Goal: Task Accomplishment & Management: Complete application form

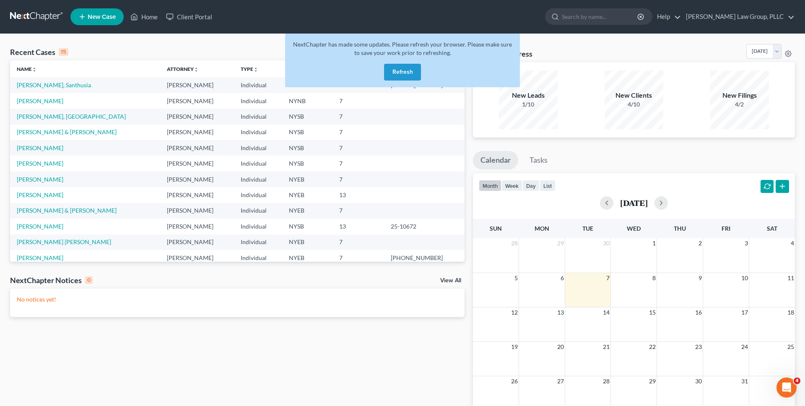
click at [400, 68] on button "Refresh" at bounding box center [402, 72] width 37 height 17
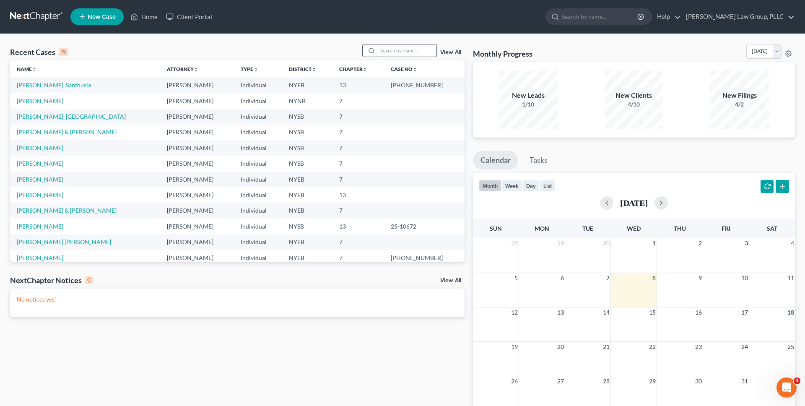
click at [393, 53] on input "search" at bounding box center [407, 50] width 59 height 12
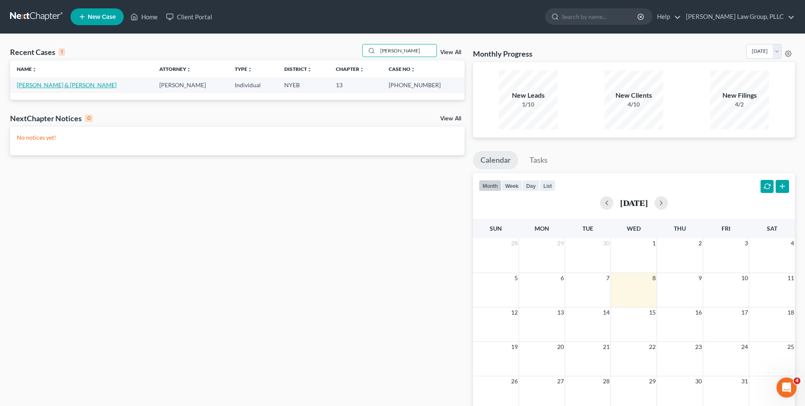
type input "[PERSON_NAME]"
click at [52, 85] on link "[PERSON_NAME] & [PERSON_NAME]" at bounding box center [67, 84] width 100 height 7
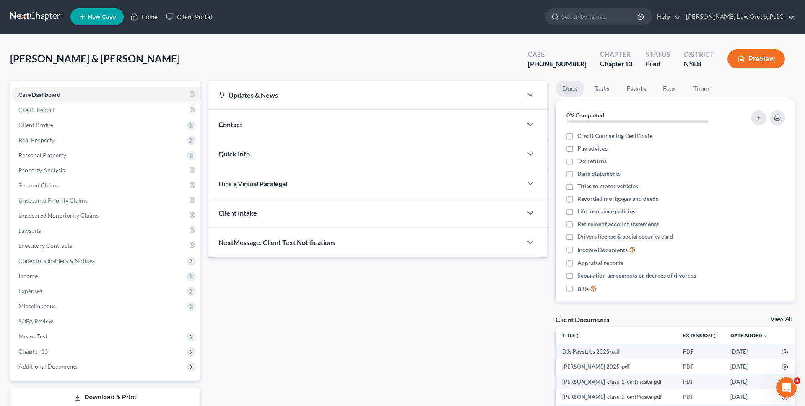
click at [85, 290] on span "Expenses" at bounding box center [106, 291] width 188 height 15
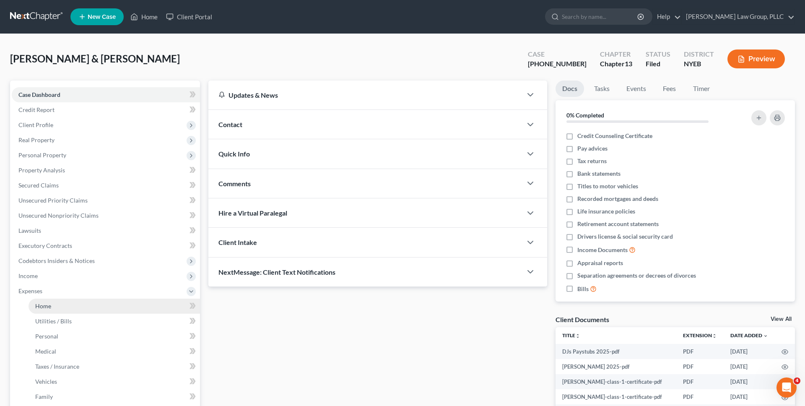
click at [86, 303] on link "Home" at bounding box center [115, 306] width 172 height 15
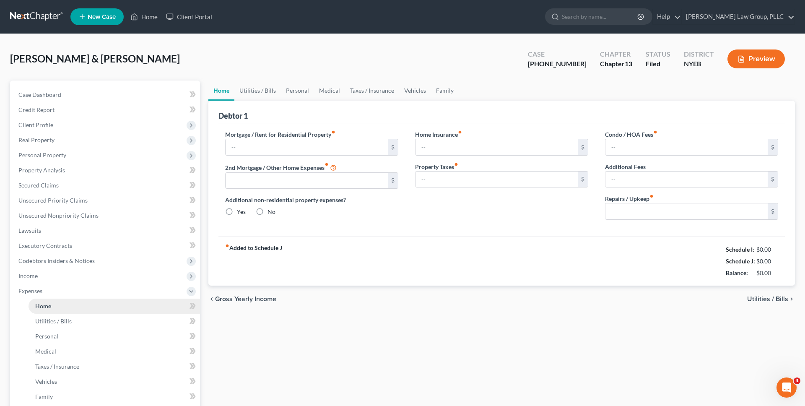
type input "3,300.00"
type input "0.00"
radio input "true"
type input "0.00"
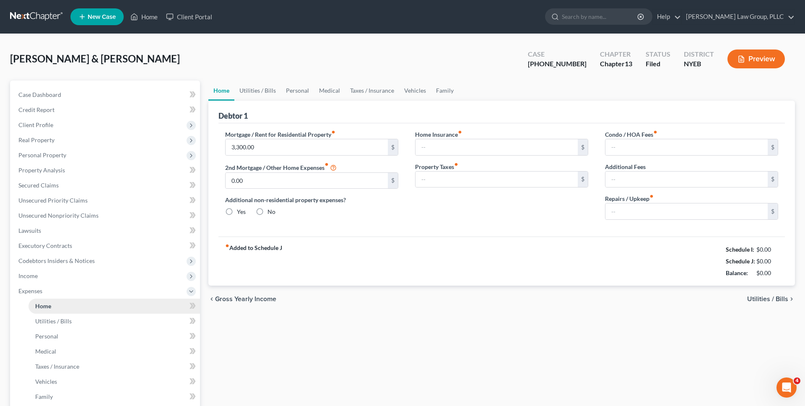
type input "0.00"
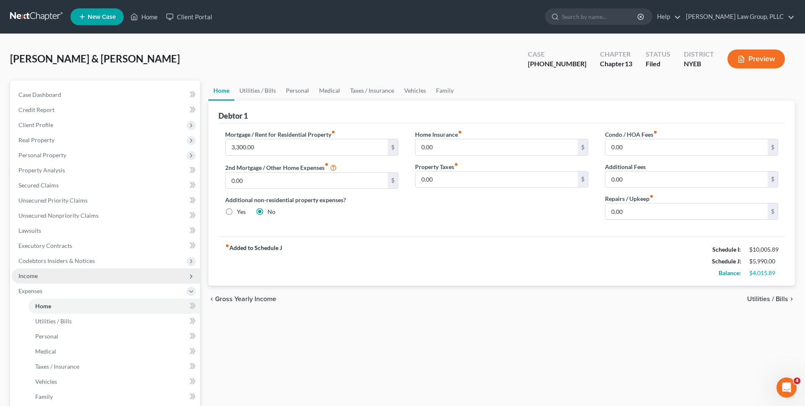
click at [146, 279] on span "Income" at bounding box center [106, 275] width 188 height 15
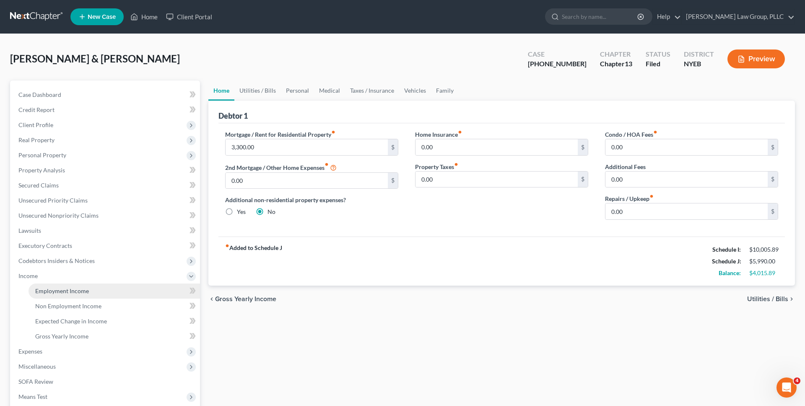
click at [138, 290] on link "Employment Income" at bounding box center [115, 291] width 172 height 15
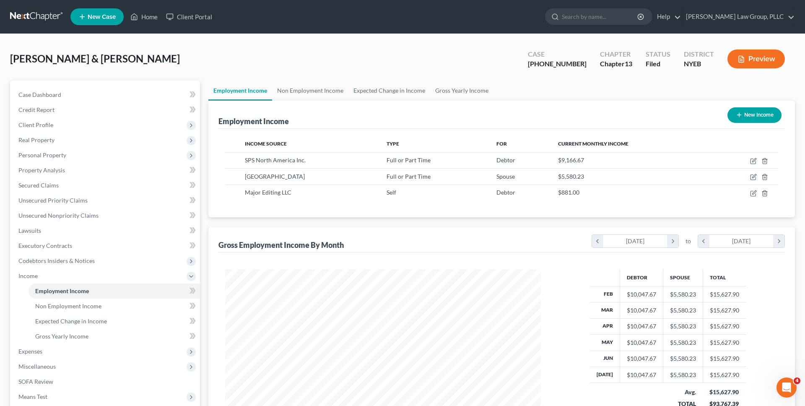
scroll to position [158, 333]
click at [758, 46] on div "Case [PHONE_NUMBER] Chapter Chapter 13 Status Filed District NYEB Preview" at bounding box center [656, 59] width 277 height 30
click at [754, 52] on button "Preview" at bounding box center [756, 58] width 57 height 19
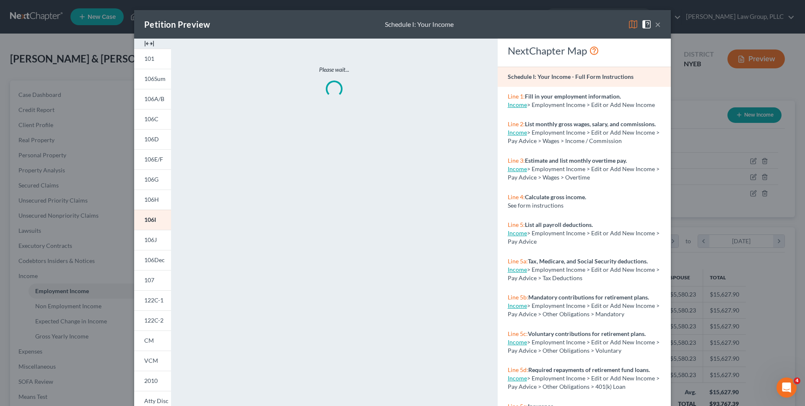
click at [634, 21] on img at bounding box center [633, 24] width 10 height 10
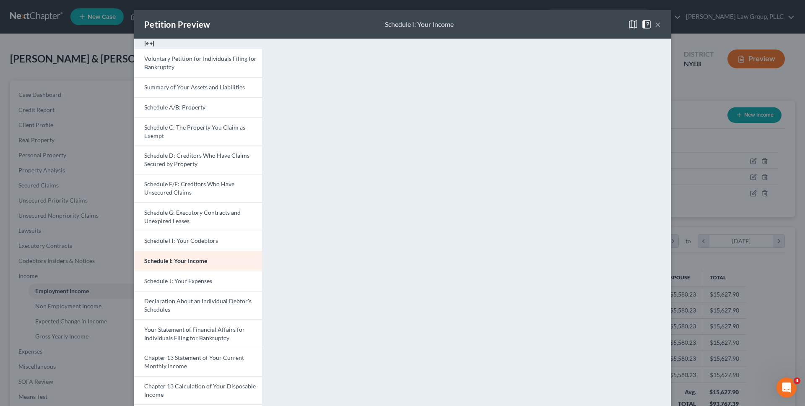
click at [694, 206] on div "Petition Preview Schedule I: Your Income × Voluntary Petition for Individuals F…" at bounding box center [402, 203] width 805 height 406
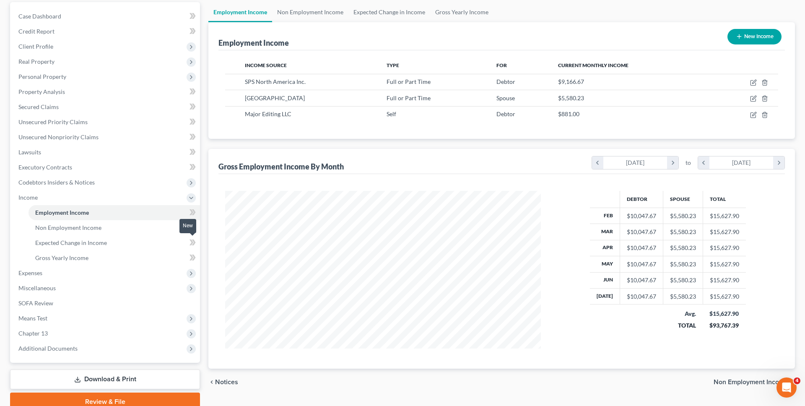
scroll to position [83, 0]
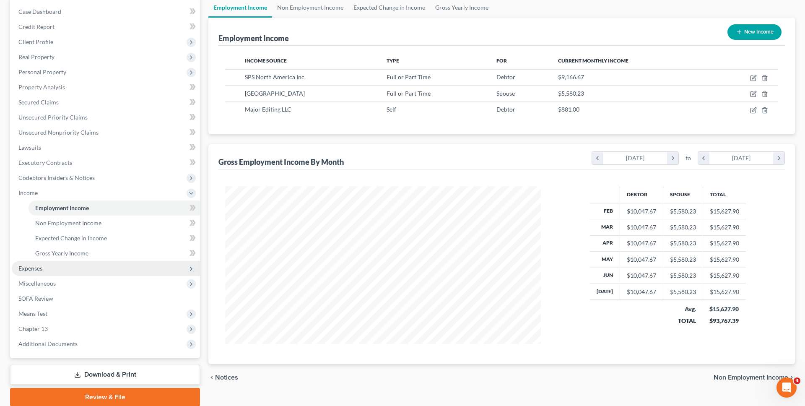
click at [126, 272] on span "Expenses" at bounding box center [106, 268] width 188 height 15
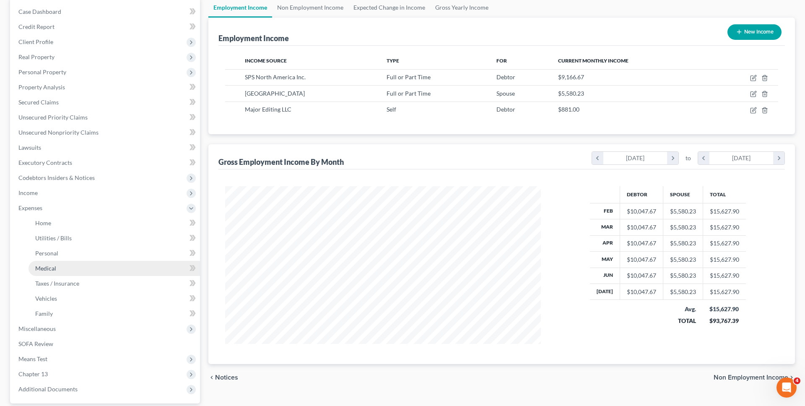
click at [133, 267] on link "Medical" at bounding box center [115, 268] width 172 height 15
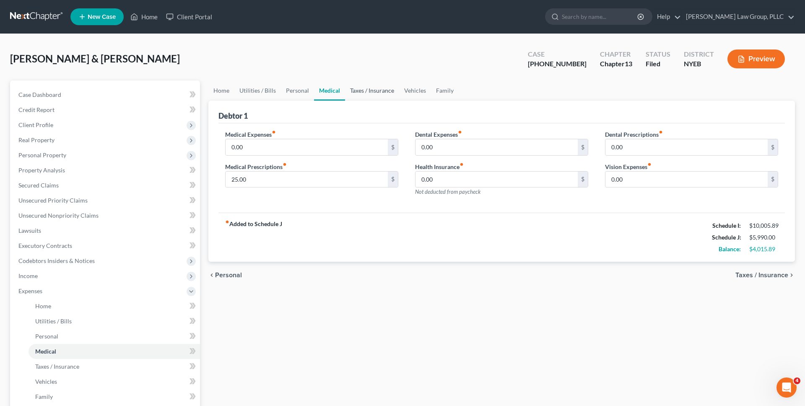
click at [360, 92] on link "Taxes / Insurance" at bounding box center [372, 91] width 54 height 20
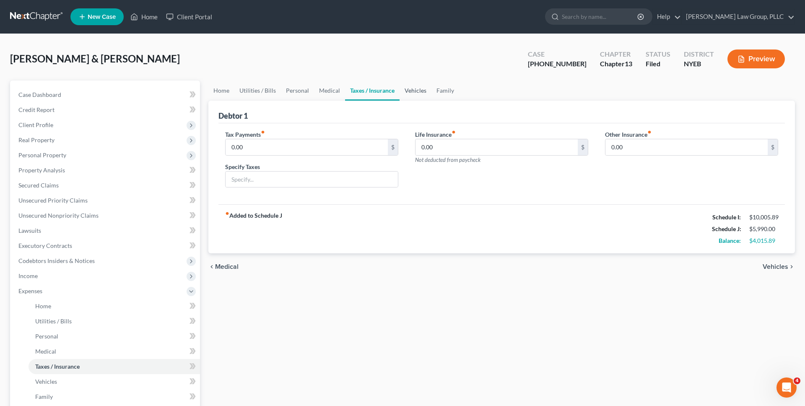
click at [421, 91] on link "Vehicles" at bounding box center [416, 91] width 32 height 20
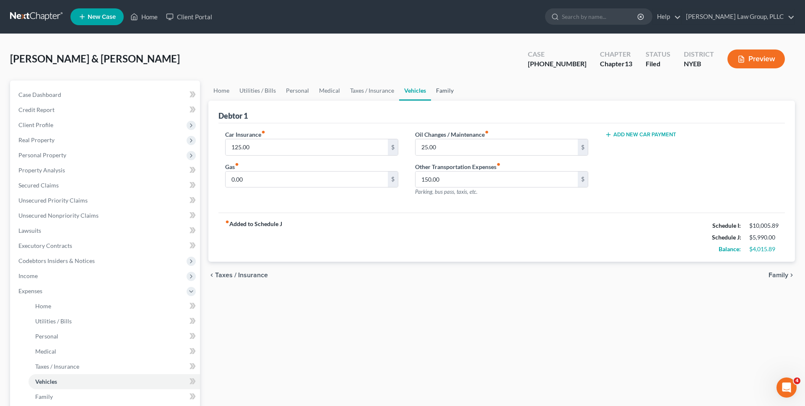
click at [441, 89] on link "Family" at bounding box center [445, 91] width 28 height 20
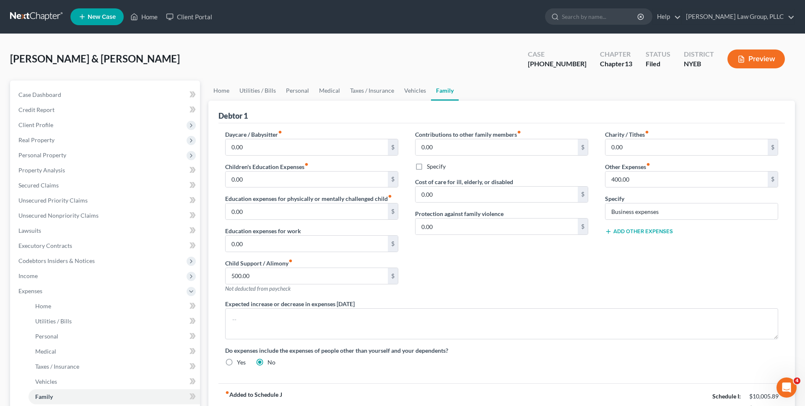
click at [468, 89] on ul "Home Utilities / Bills Personal Medical Taxes / Insurance Vehicles Family" at bounding box center [501, 91] width 587 height 20
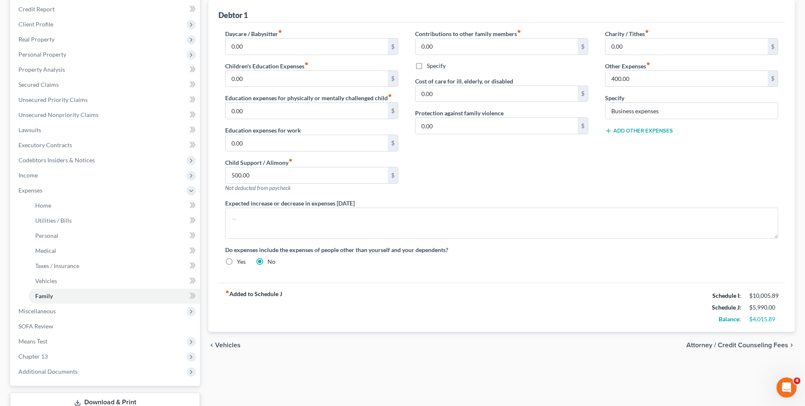
scroll to position [161, 0]
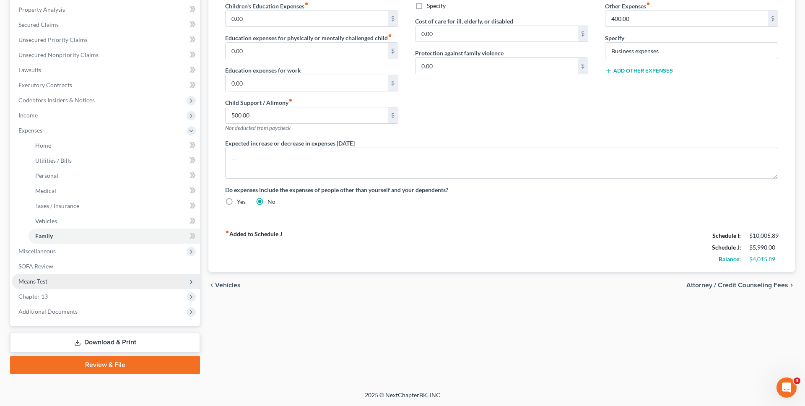
click at [106, 279] on span "Means Test" at bounding box center [106, 281] width 188 height 15
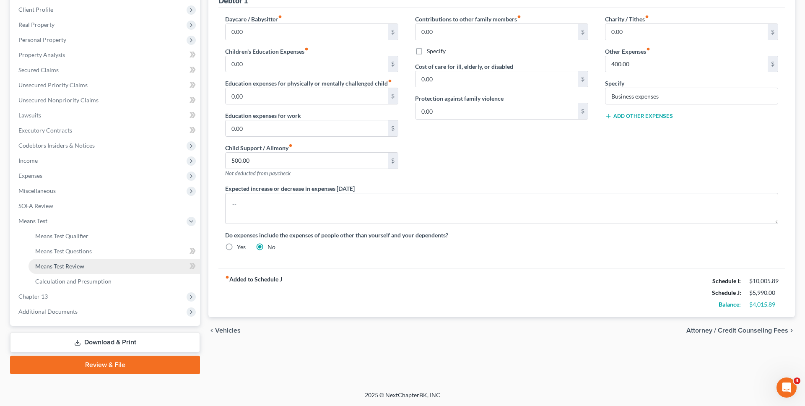
click at [111, 273] on link "Means Test Review" at bounding box center [115, 266] width 172 height 15
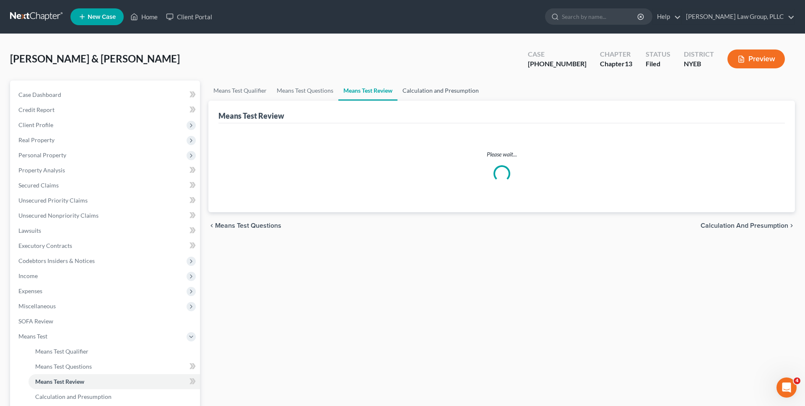
click at [448, 81] on link "Calculation and Presumption" at bounding box center [441, 91] width 86 height 20
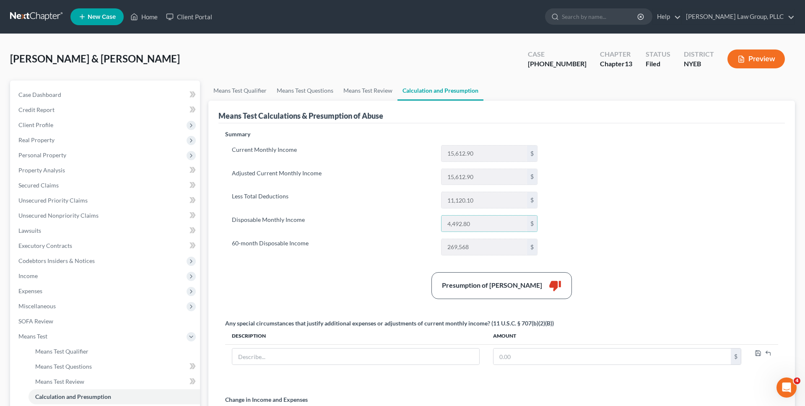
drag, startPoint x: 497, startPoint y: 218, endPoint x: 372, endPoint y: 218, distance: 125.8
click at [376, 218] on div "Disposable Monthly Income 4,492.80 $" at bounding box center [385, 223] width 314 height 17
drag, startPoint x: 490, startPoint y: 230, endPoint x: 402, endPoint y: 224, distance: 87.9
click at [402, 224] on div "Disposable Monthly Income 4,492.80 $" at bounding box center [385, 223] width 314 height 17
click at [402, 224] on label "Disposable Monthly Income" at bounding box center [332, 223] width 209 height 17
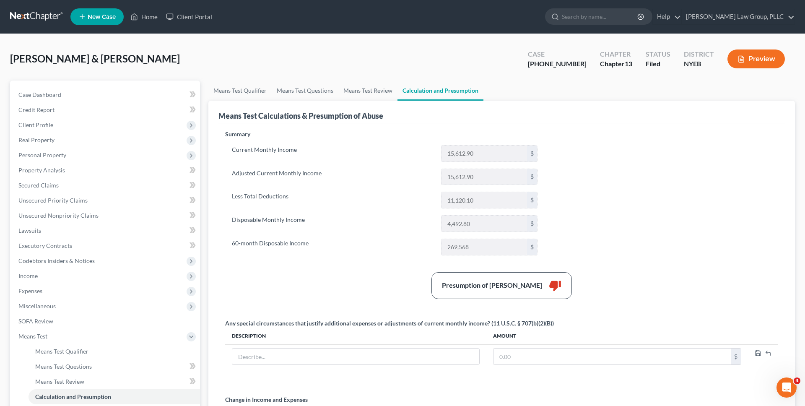
click at [47, 15] on link at bounding box center [37, 16] width 54 height 15
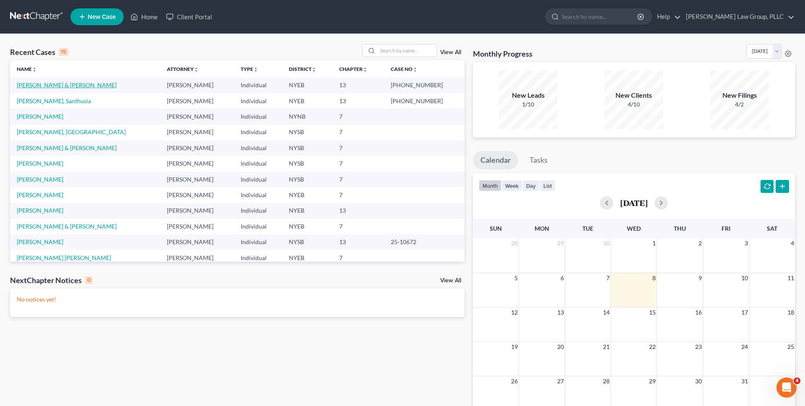
click at [112, 84] on link "[PERSON_NAME] & [PERSON_NAME]" at bounding box center [67, 84] width 100 height 7
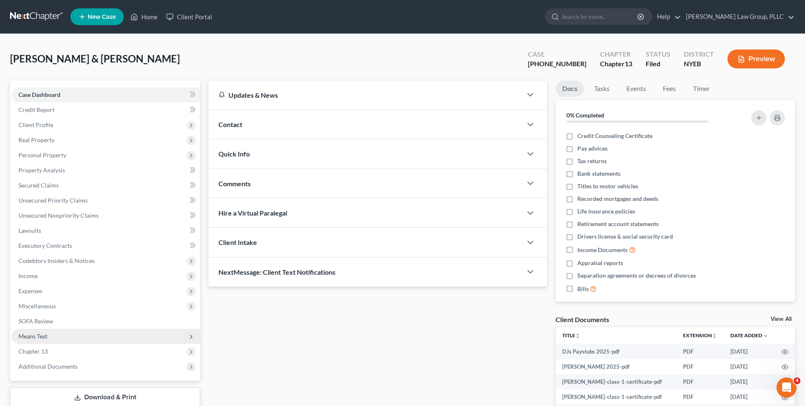
click at [105, 334] on span "Means Test" at bounding box center [106, 336] width 188 height 15
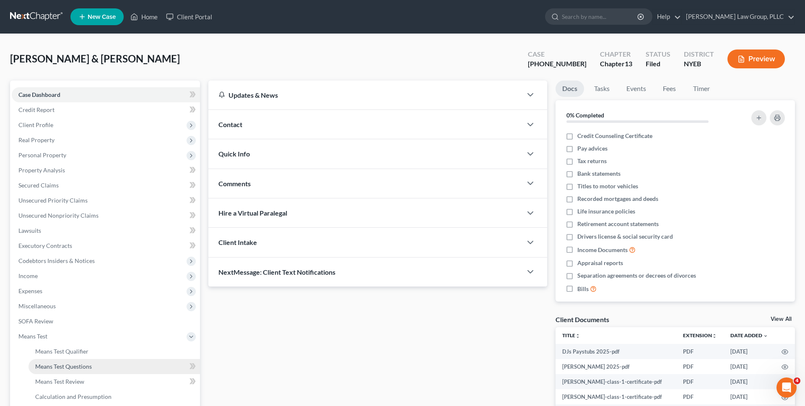
click at [110, 359] on link "Means Test Questions" at bounding box center [115, 366] width 172 height 15
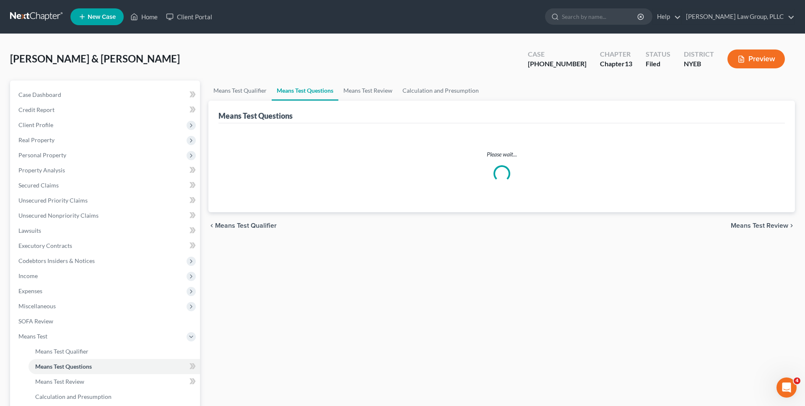
click at [744, 62] on icon "button" at bounding box center [742, 59] width 8 height 8
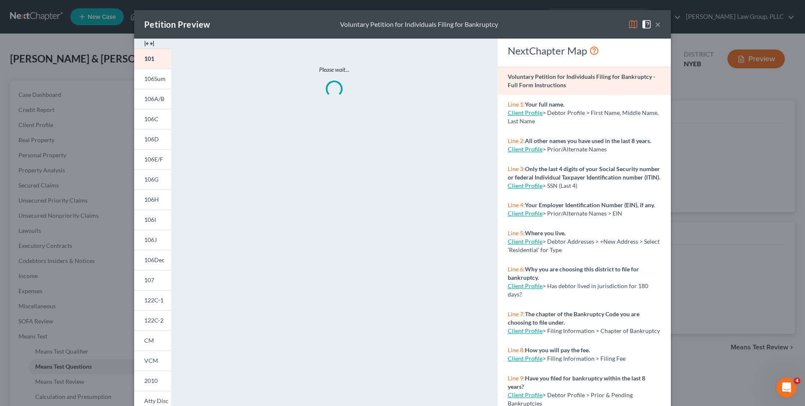
select select "1"
select select "2"
click at [630, 24] on img at bounding box center [633, 24] width 10 height 10
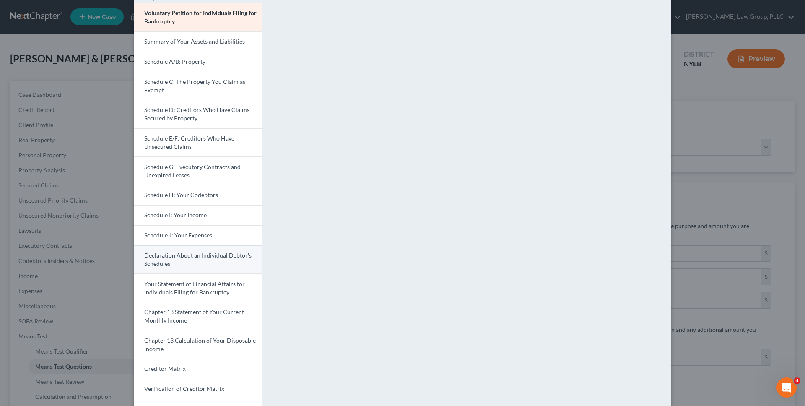
scroll to position [46, 0]
click at [236, 349] on link "Chapter 13 Calculation of Your Disposable Income" at bounding box center [198, 344] width 128 height 29
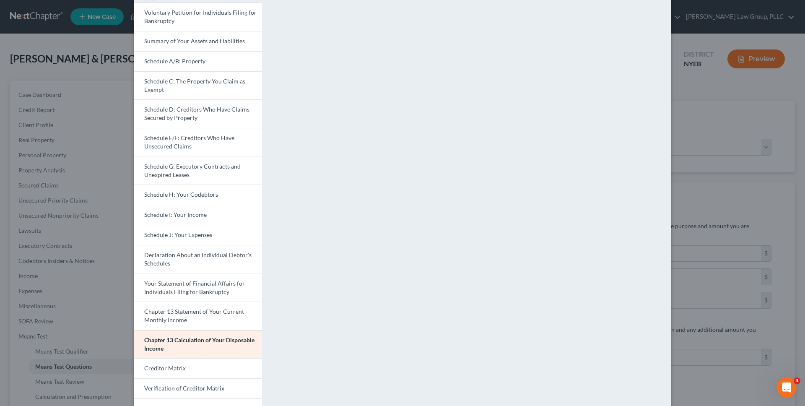
click at [87, 56] on div "Petition Preview Chapter 13 Calculation of Your Disposable Income × Voluntary P…" at bounding box center [402, 203] width 805 height 406
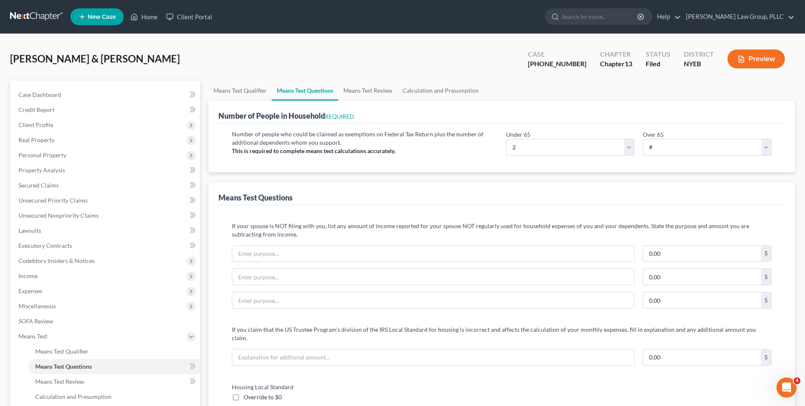
click at [52, 17] on link at bounding box center [37, 16] width 54 height 15
